Goal: Book appointment/travel/reservation

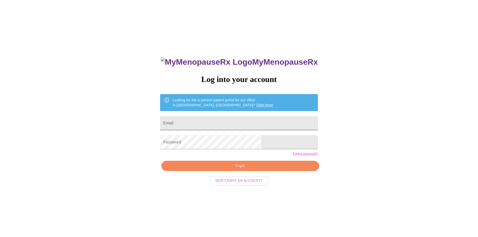
click at [207, 118] on input "Email" at bounding box center [239, 123] width 158 height 14
type input "[EMAIL_ADDRESS][DOMAIN_NAME]"
click at [235, 169] on span "Login" at bounding box center [240, 166] width 146 height 6
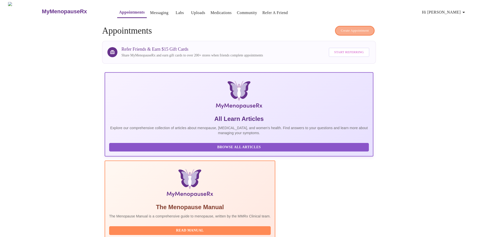
click at [362, 28] on span "Create Appointment" at bounding box center [355, 31] width 28 height 6
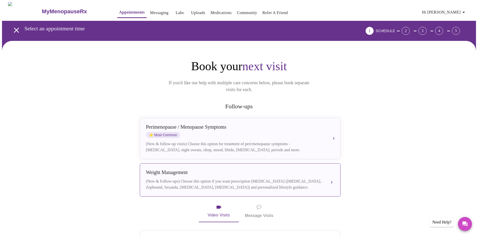
click at [262, 178] on div "(New & Follow-ups) Choose this option if you want prescription [MEDICAL_DATA] (…" at bounding box center [235, 184] width 178 height 12
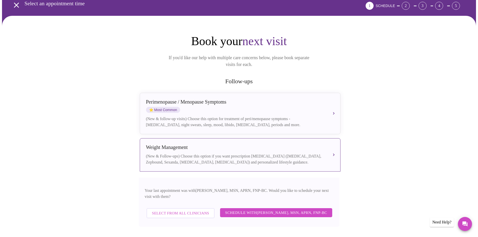
scroll to position [50, 0]
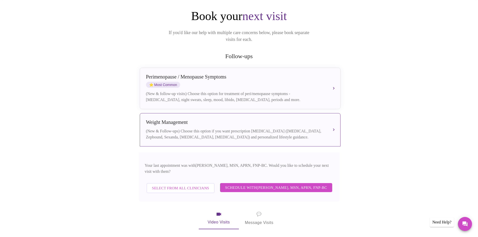
click at [296, 184] on span "Schedule with [PERSON_NAME], MSN, APRN, FNP-BC" at bounding box center [276, 187] width 102 height 7
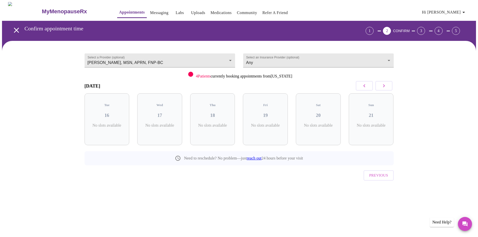
scroll to position [0, 0]
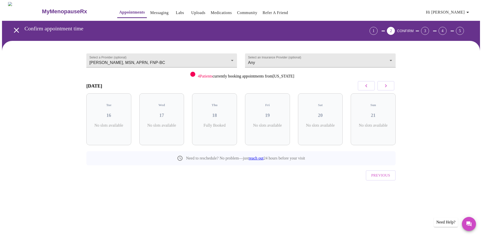
click at [388, 84] on icon "button" at bounding box center [386, 86] width 6 height 6
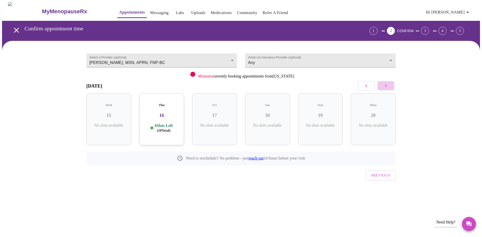
click at [388, 84] on icon "button" at bounding box center [386, 86] width 6 height 6
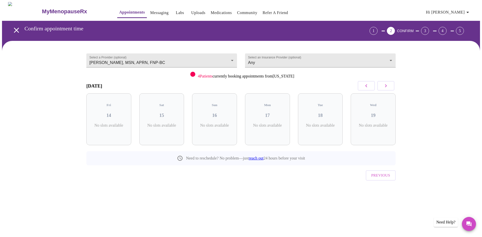
click at [386, 87] on icon "button" at bounding box center [386, 85] width 2 height 3
click at [122, 103] on h5 "Thu" at bounding box center [108, 105] width 37 height 4
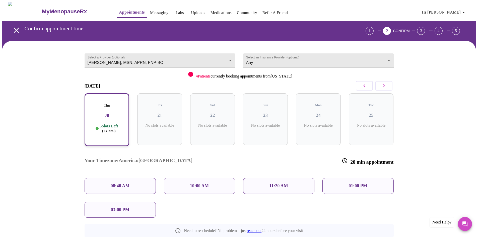
click at [136, 178] on div "08:40 AM" at bounding box center [120, 186] width 71 height 16
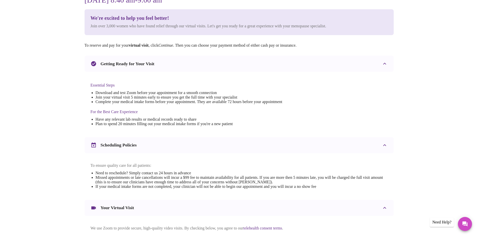
scroll to position [100, 0]
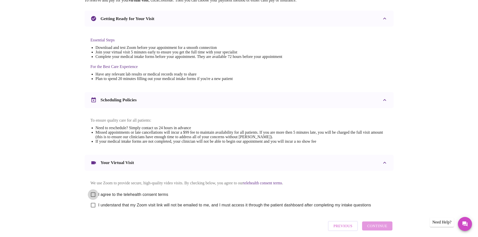
click at [92, 197] on input "I agree to the telehealth consent terms" at bounding box center [93, 194] width 11 height 11
checkbox input "true"
click at [93, 211] on input "I understand that my Zoom visit link will not be emailed to me, and I must acce…" at bounding box center [93, 205] width 11 height 11
checkbox input "true"
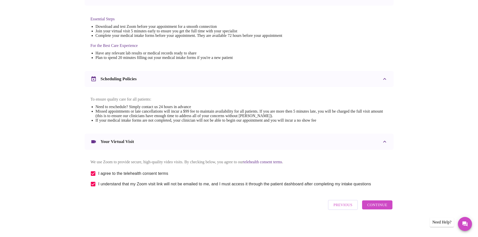
scroll to position [127, 0]
click at [388, 207] on button "Continue" at bounding box center [377, 204] width 30 height 9
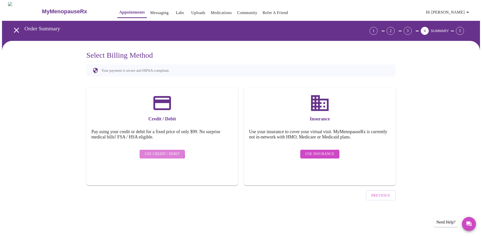
click at [157, 151] on span "Use Credit / Debit" at bounding box center [162, 154] width 35 height 6
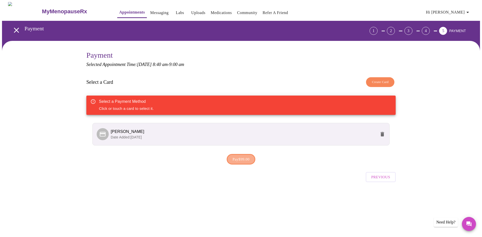
click at [242, 158] on span "Pay $99.00" at bounding box center [240, 159] width 17 height 7
